Goal: Task Accomplishment & Management: Manage account settings

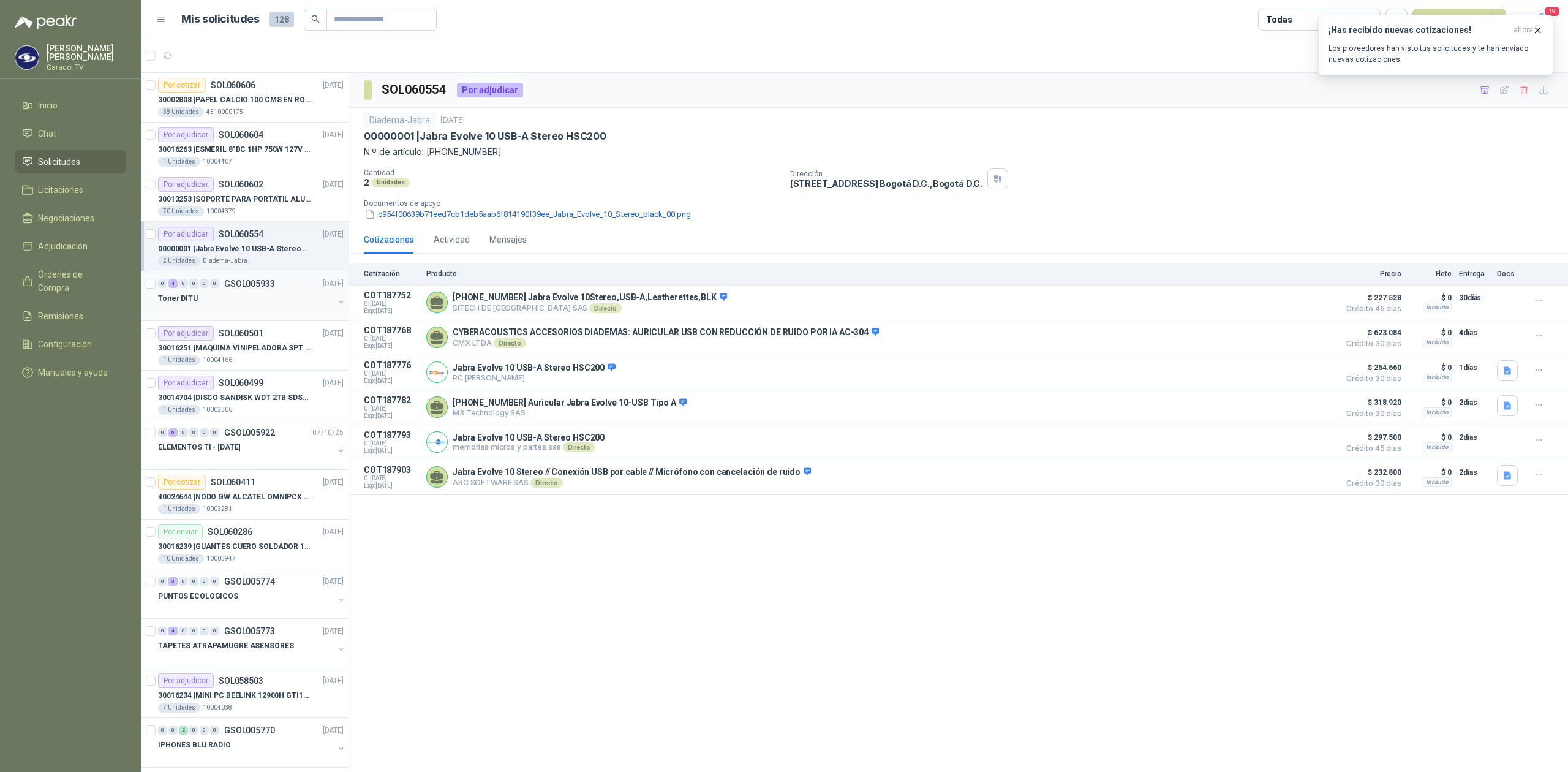
click at [222, 297] on div "Toner DITU" at bounding box center [246, 298] width 176 height 14
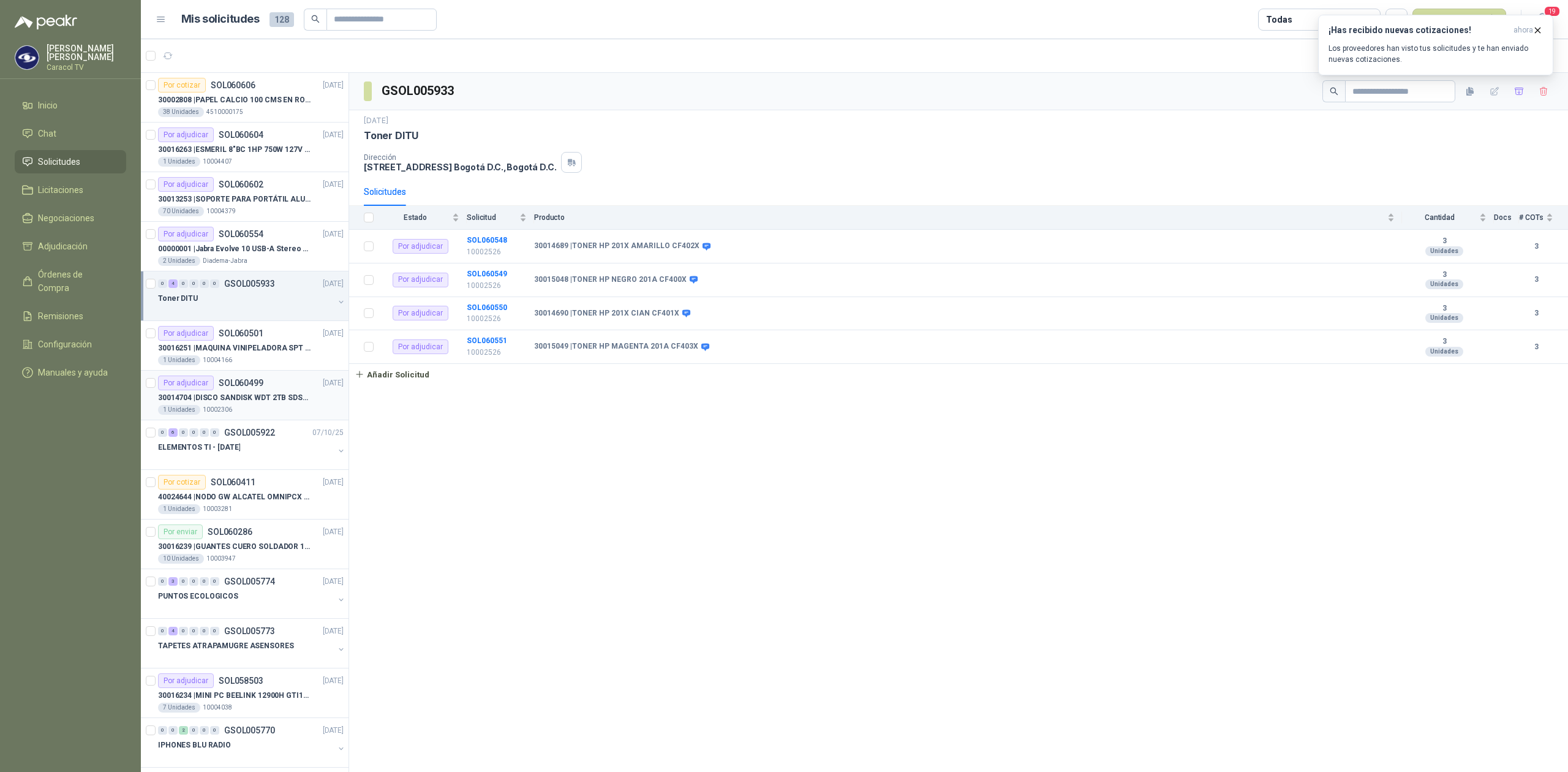
click at [259, 393] on p "30014704 | DISCO SANDISK WDT 2TB SDSSDE61-2T00-G25" at bounding box center [234, 398] width 153 height 12
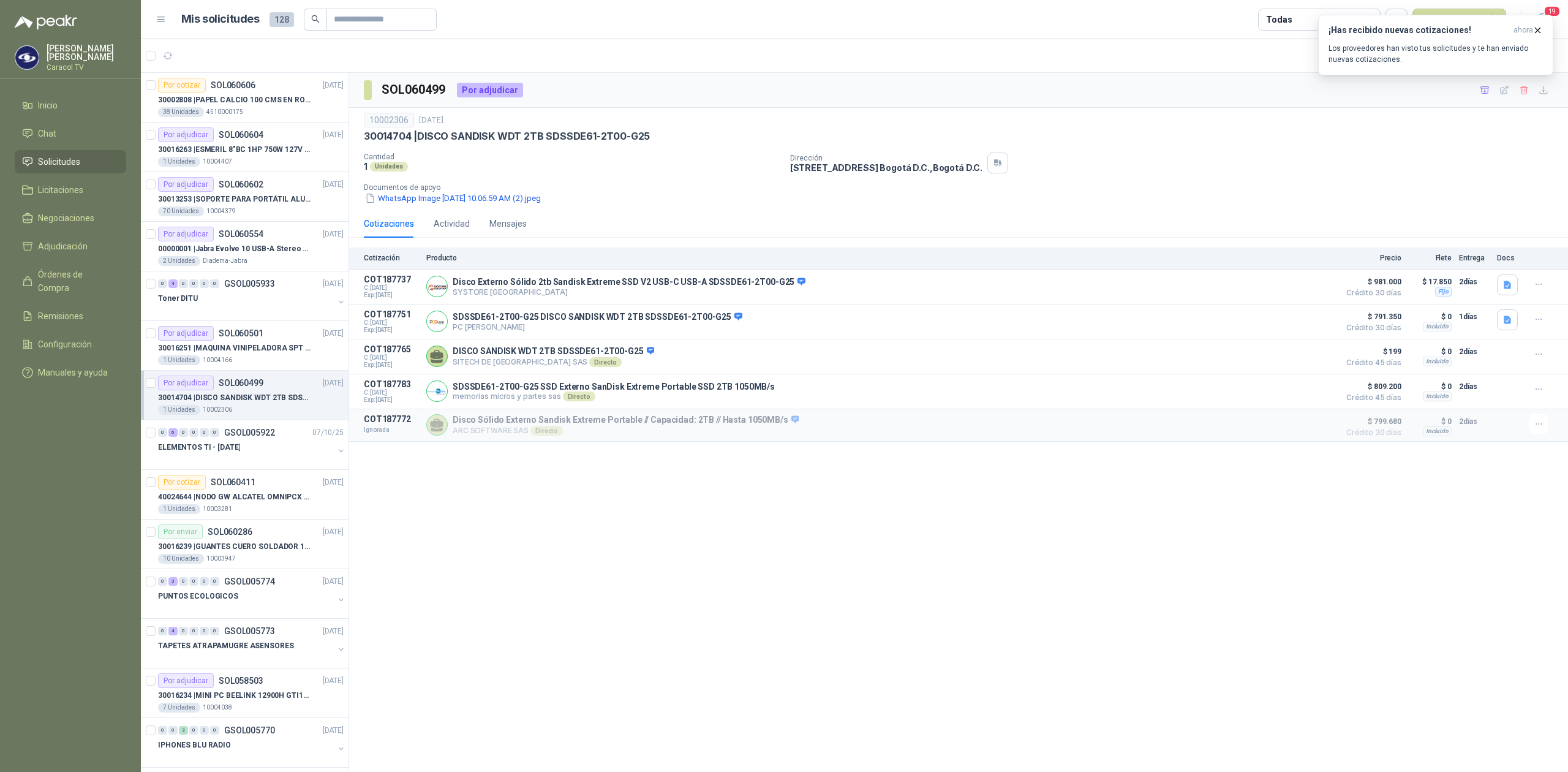
click at [910, 490] on div "SOL060499 Por adjudicar 10002306 [DATE] 30014704 | DISCO SANDISK WDT 2TB SDSSDE…" at bounding box center [959, 424] width 1219 height 703
click at [1539, 86] on icon "button" at bounding box center [1544, 90] width 11 height 11
click at [1541, 89] on icon "button" at bounding box center [1544, 90] width 11 height 11
click at [1150, 138] on div "30014704 | DISCO SANDISK WDT 2TB SDSSDE61-2T00-G25" at bounding box center [959, 136] width 1190 height 13
click at [1480, 87] on icon "button" at bounding box center [1485, 90] width 11 height 11
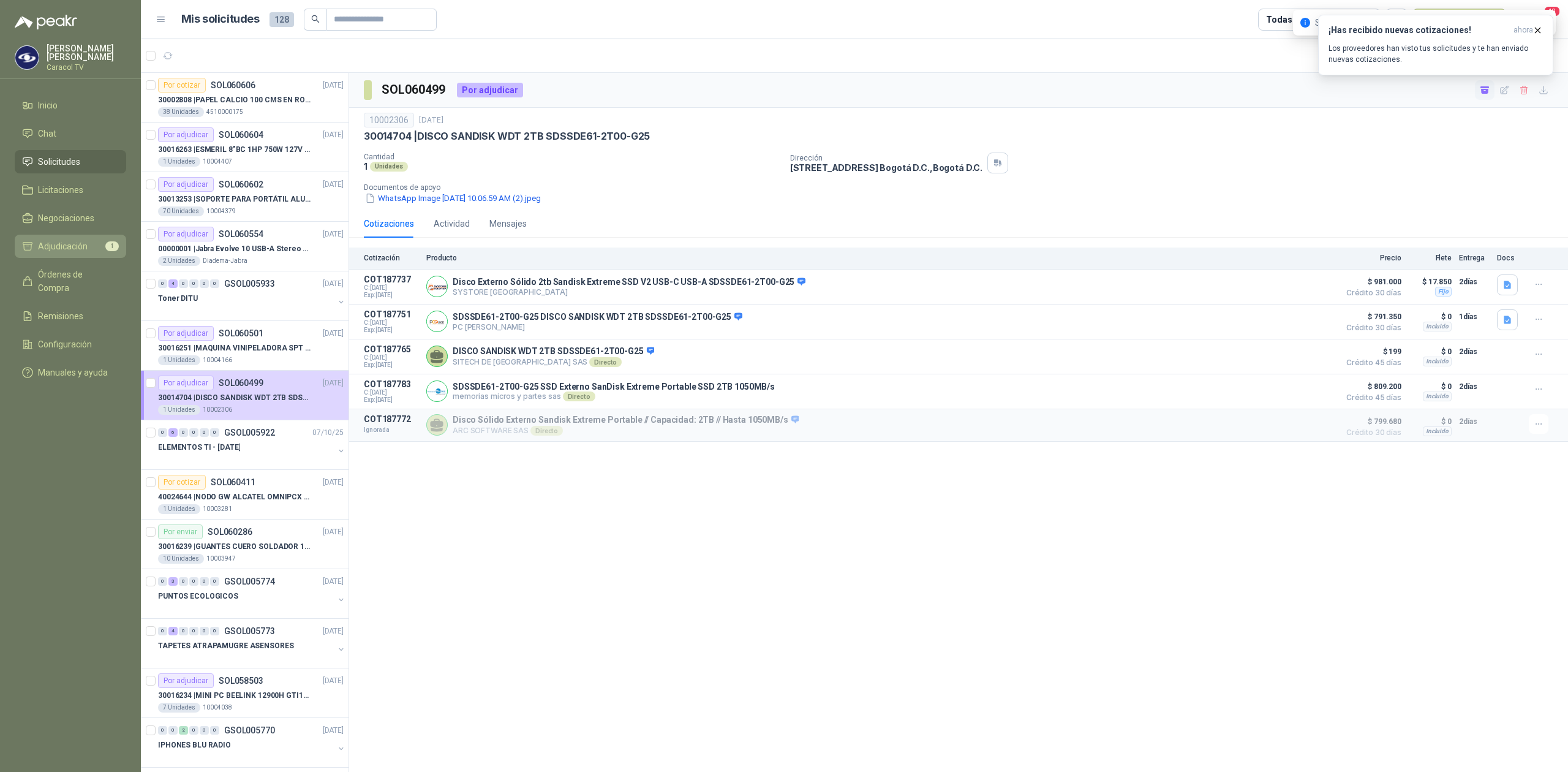
click at [40, 243] on span "Adjudicación" at bounding box center [62, 246] width 50 height 13
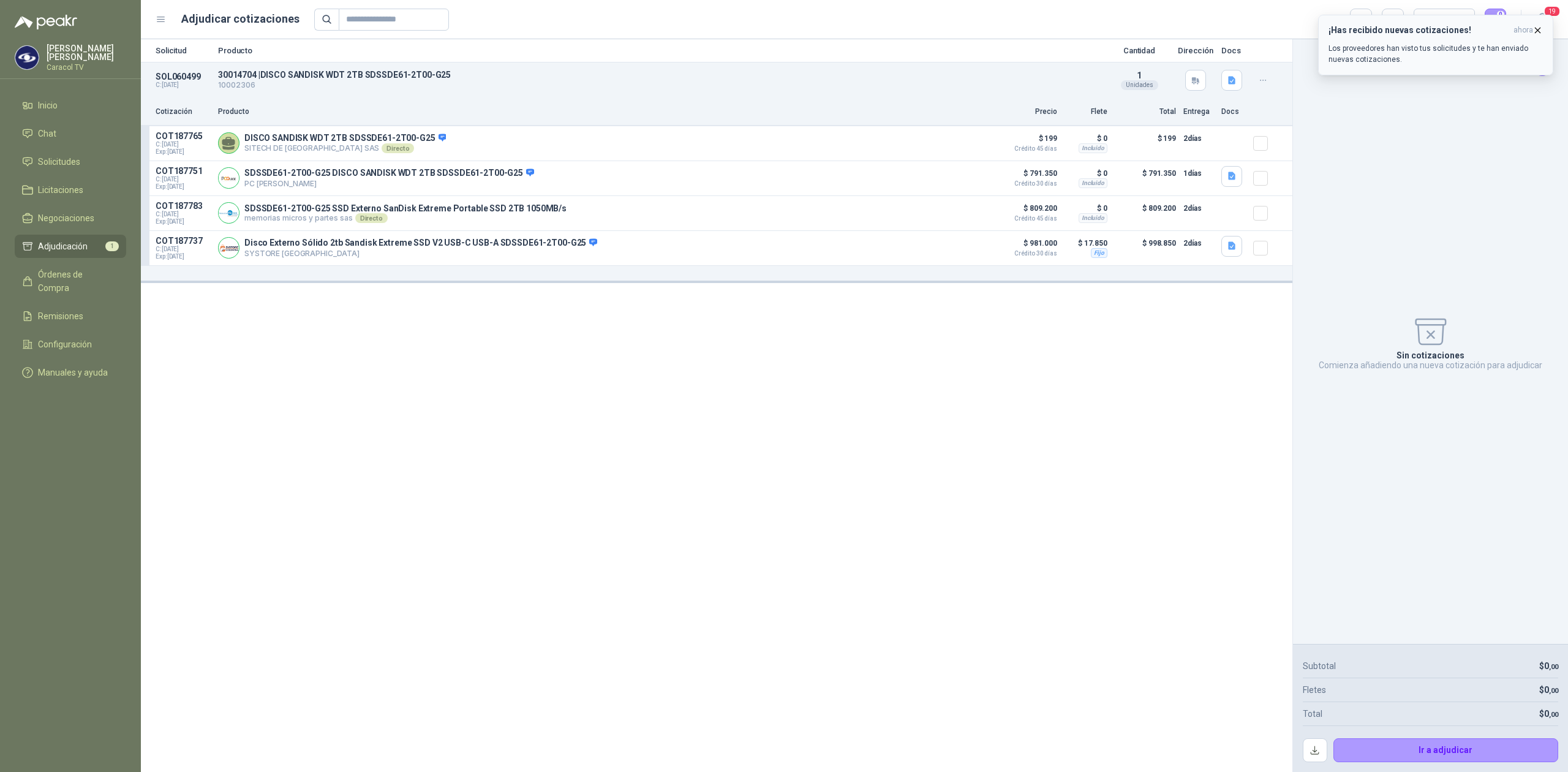
click at [1538, 28] on icon "button" at bounding box center [1538, 30] width 11 height 11
click at [1400, 26] on button "button" at bounding box center [1393, 19] width 22 height 22
